Goal: Task Accomplishment & Management: Use online tool/utility

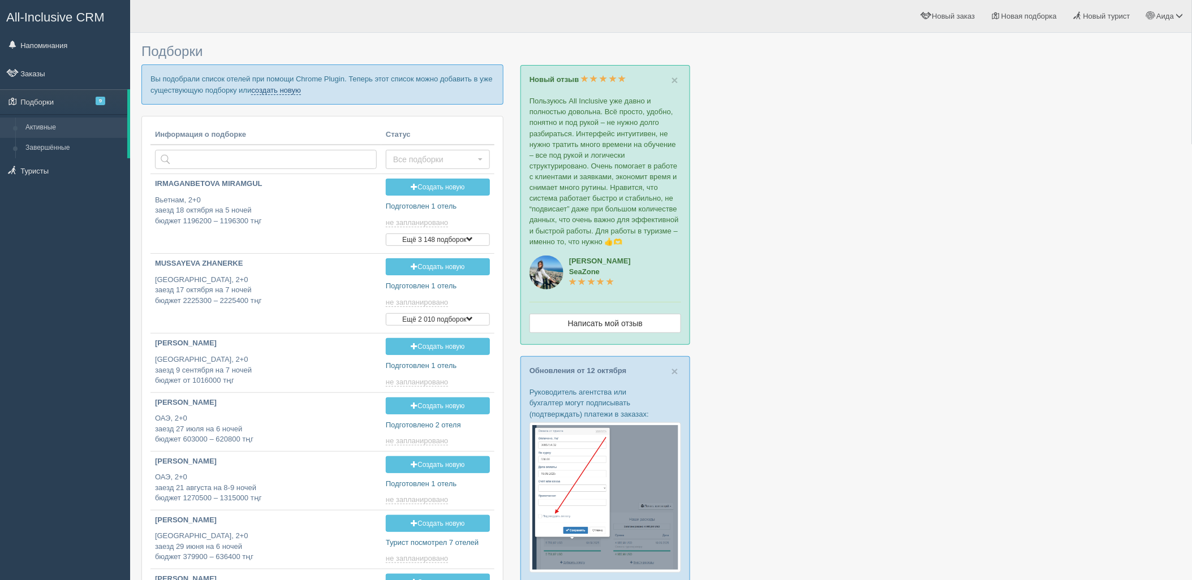
click at [287, 89] on link "создать новую" at bounding box center [276, 90] width 50 height 9
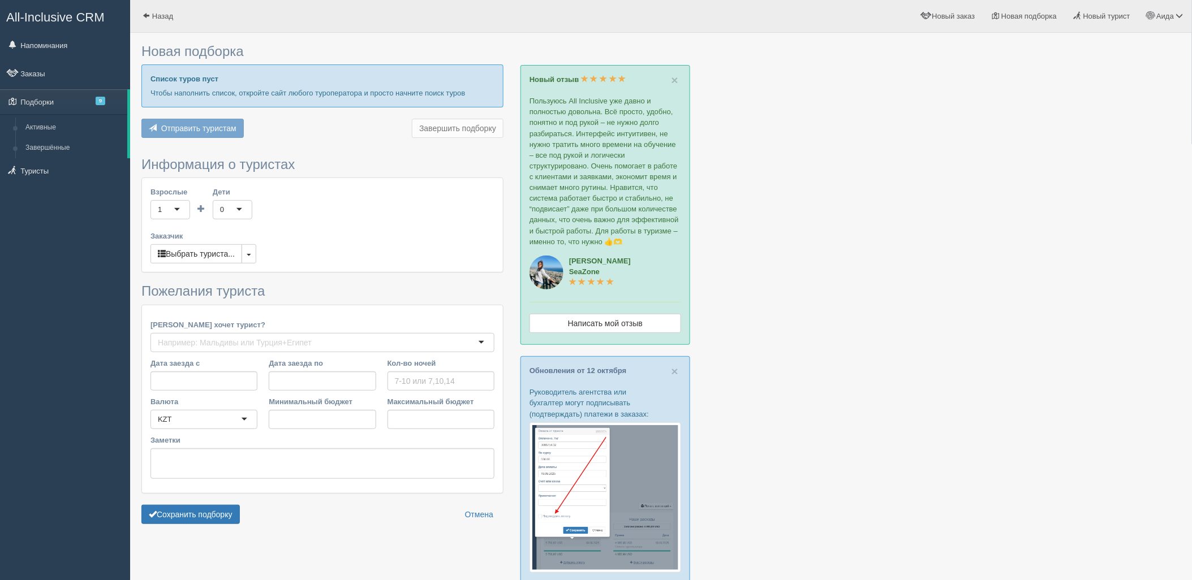
type input "6"
type input "1190200"
type input "1625700"
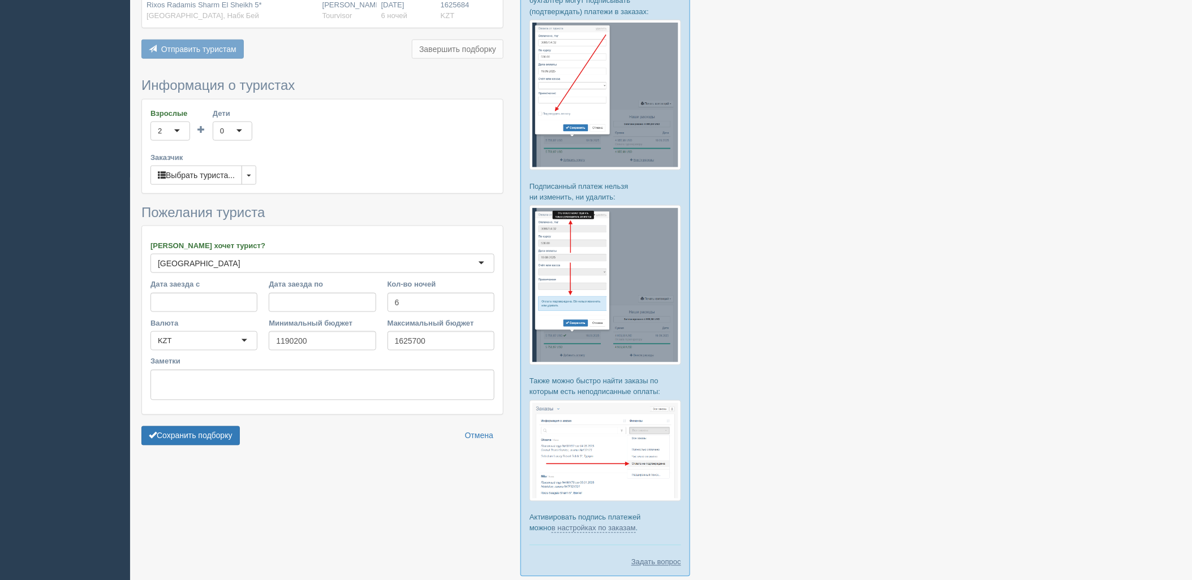
scroll to position [462, 0]
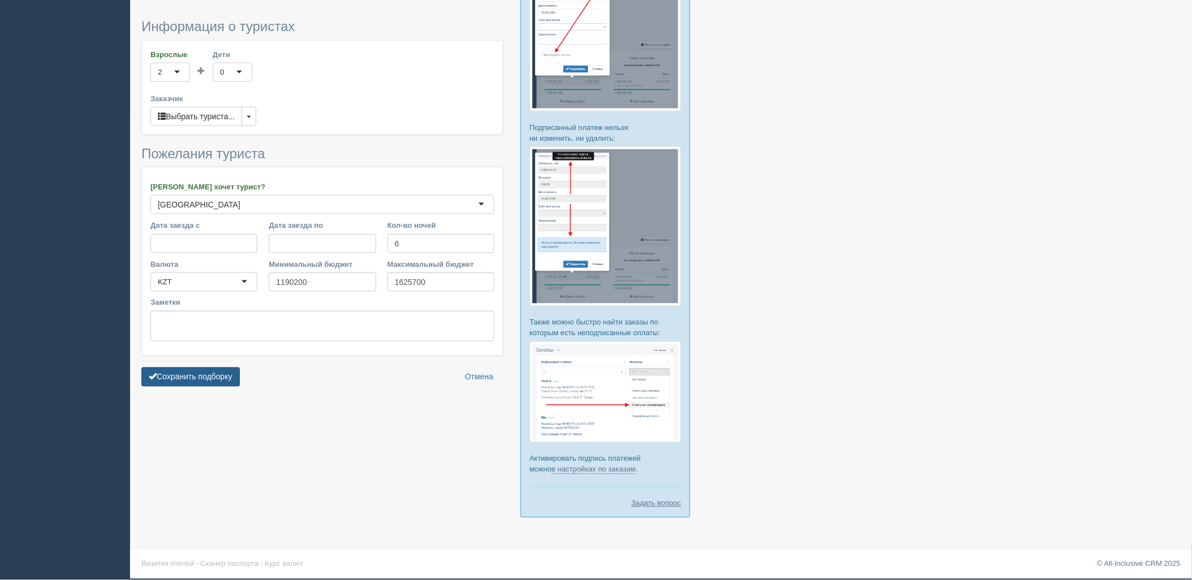
drag, startPoint x: 235, startPoint y: 372, endPoint x: 244, endPoint y: 372, distance: 9.1
click at [236, 372] on button "Сохранить подборку" at bounding box center [190, 377] width 98 height 19
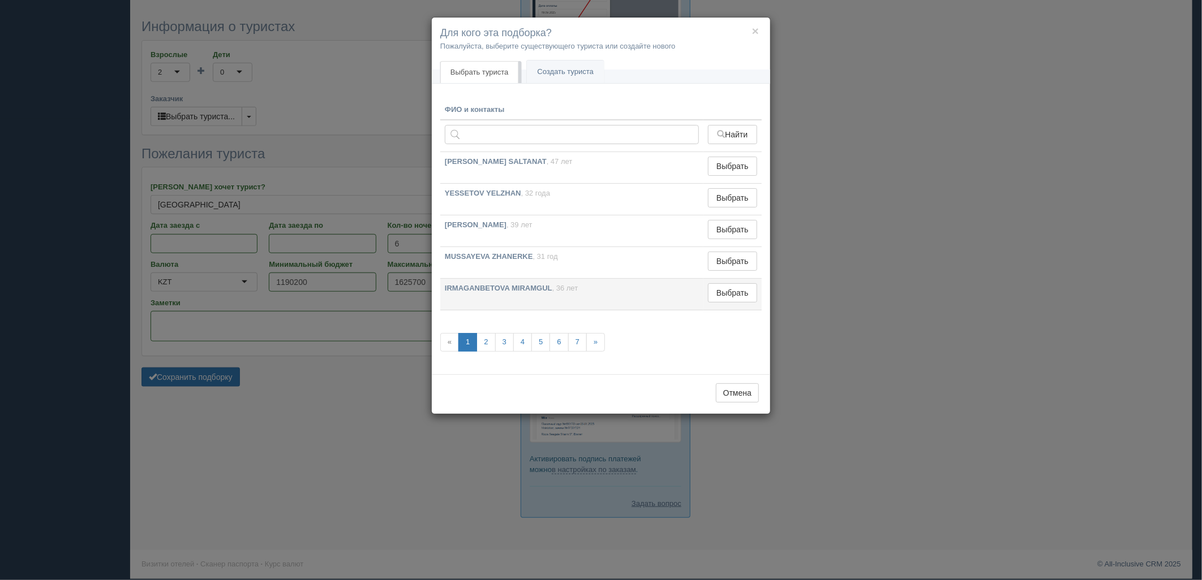
click at [726, 281] on td "Выбрать Выбран" at bounding box center [732, 295] width 58 height 32
click at [720, 289] on button "Выбрать" at bounding box center [732, 292] width 49 height 19
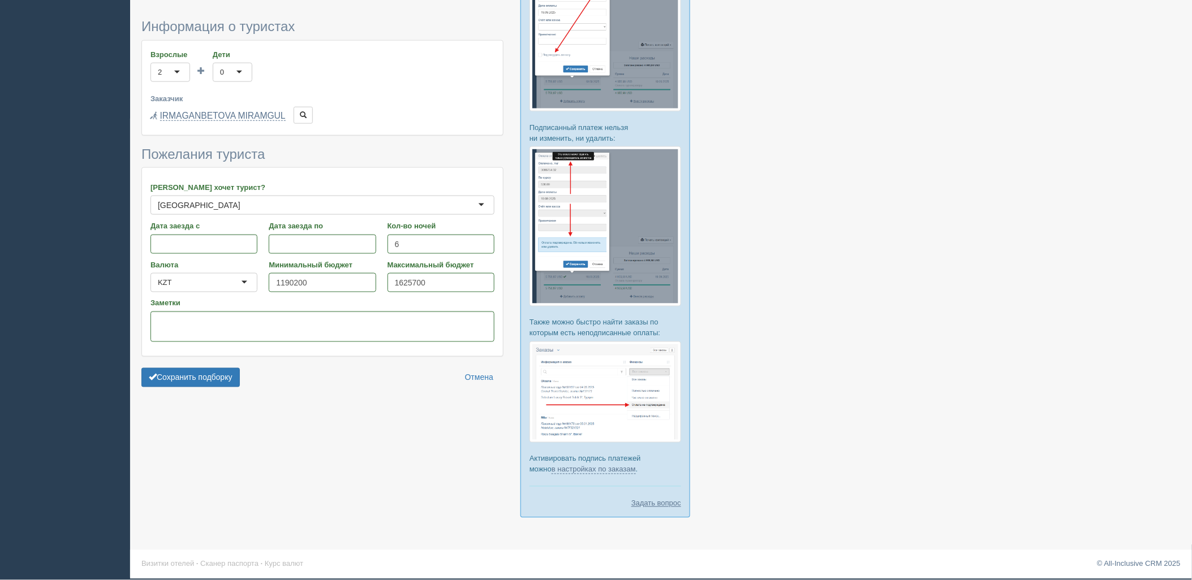
click at [176, 392] on form "Информация о туристах Взрослые 2 2 1 2 3 4 5 6 7 8 9 10 11 12 13 14 15 16 17 18…" at bounding box center [322, 205] width 362 height 373
click at [184, 383] on button "Сохранить подборку" at bounding box center [190, 377] width 98 height 19
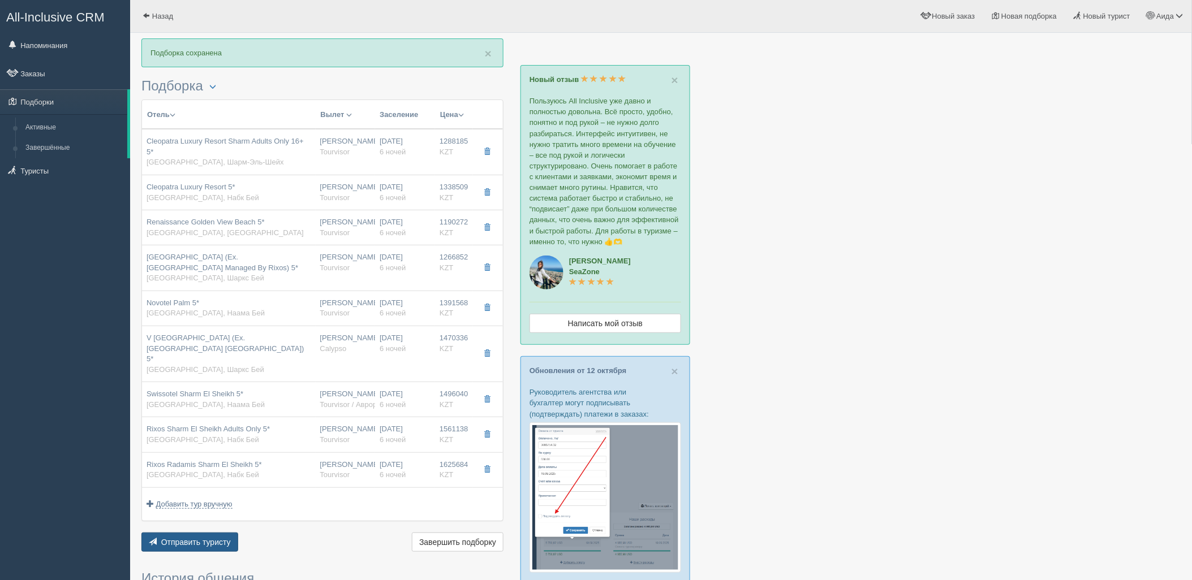
click at [204, 538] on span "Отправить туристу" at bounding box center [196, 542] width 70 height 9
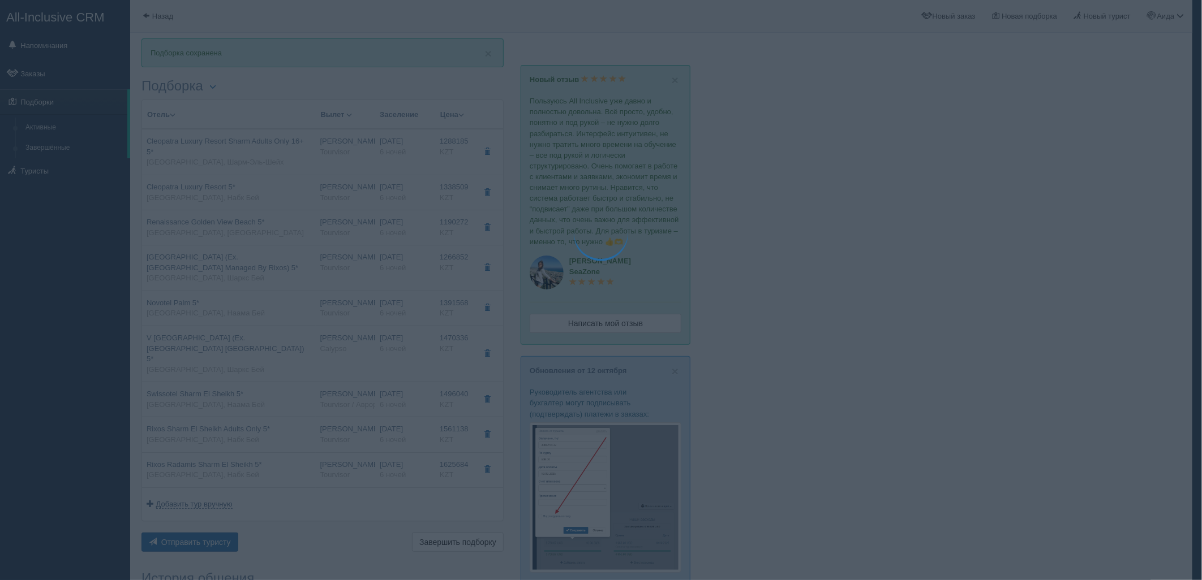
type textarea "🌞 Loremi dolo! Sitametcon Adi elitseddoei temporinc utlabore: 🌎 Etdolo, Magn-Al…"
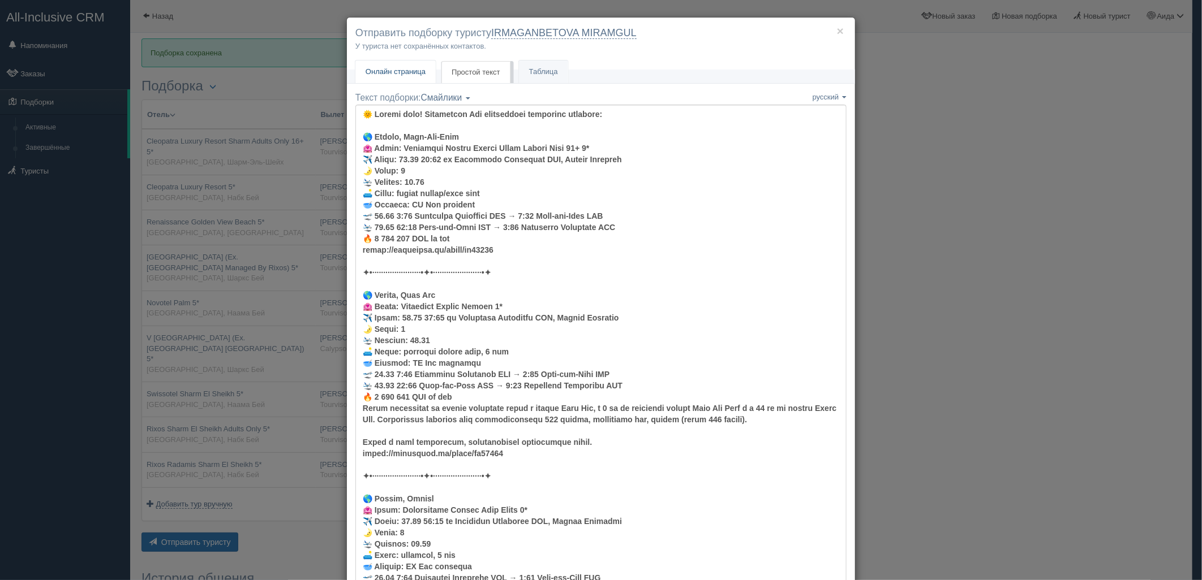
click at [414, 68] on span "Онлайн страница" at bounding box center [395, 71] width 60 height 8
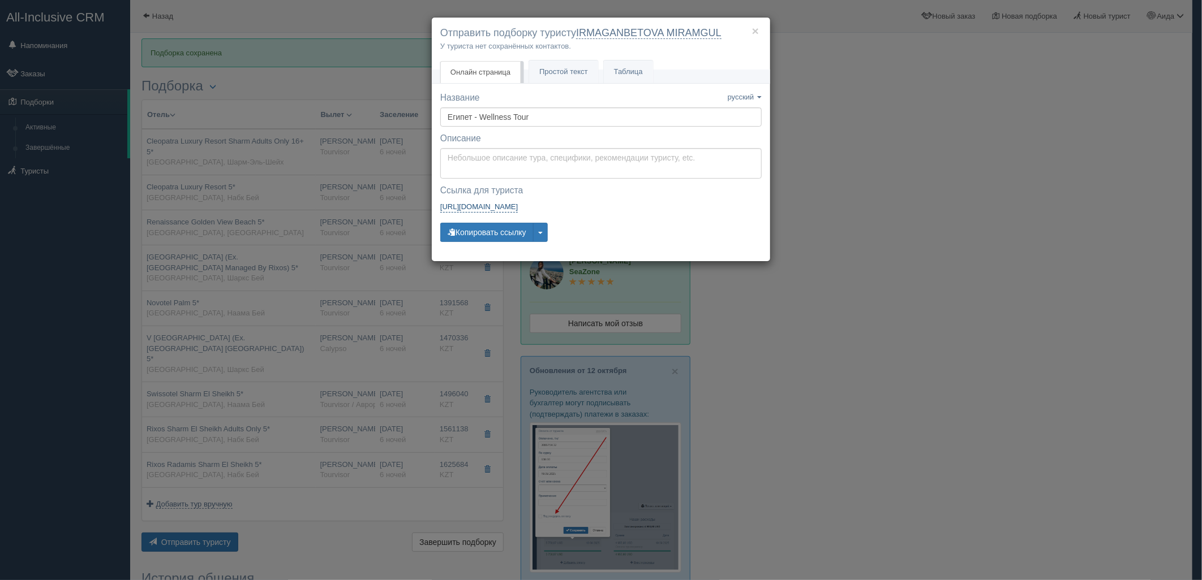
click at [458, 211] on link "[URL][DOMAIN_NAME]" at bounding box center [479, 206] width 78 height 11
click at [478, 221] on div "Название Название сохранено русский english eesti latviešu polski українська ру…" at bounding box center [600, 172] width 321 height 161
click at [477, 227] on button "Копировать ссылку" at bounding box center [486, 232] width 93 height 19
